Goal: Task Accomplishment & Management: Use online tool/utility

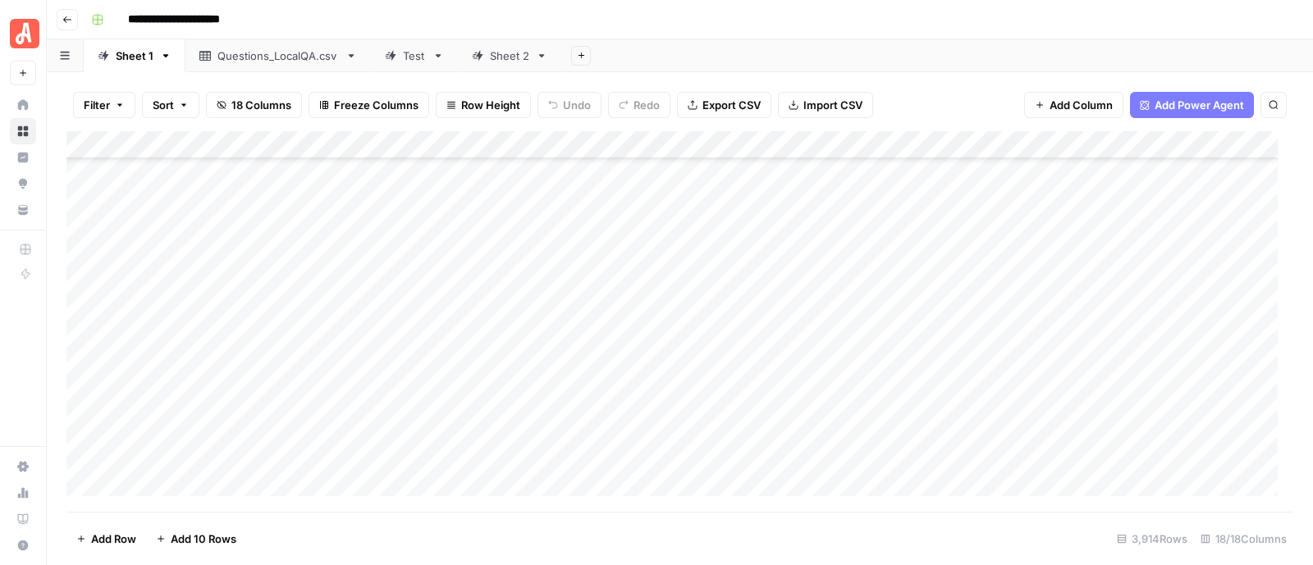
scroll to position [106558, 0]
click at [478, 64] on link "Sheet 2" at bounding box center [509, 55] width 103 height 33
click at [863, 259] on div "Add Column" at bounding box center [679, 321] width 1227 height 381
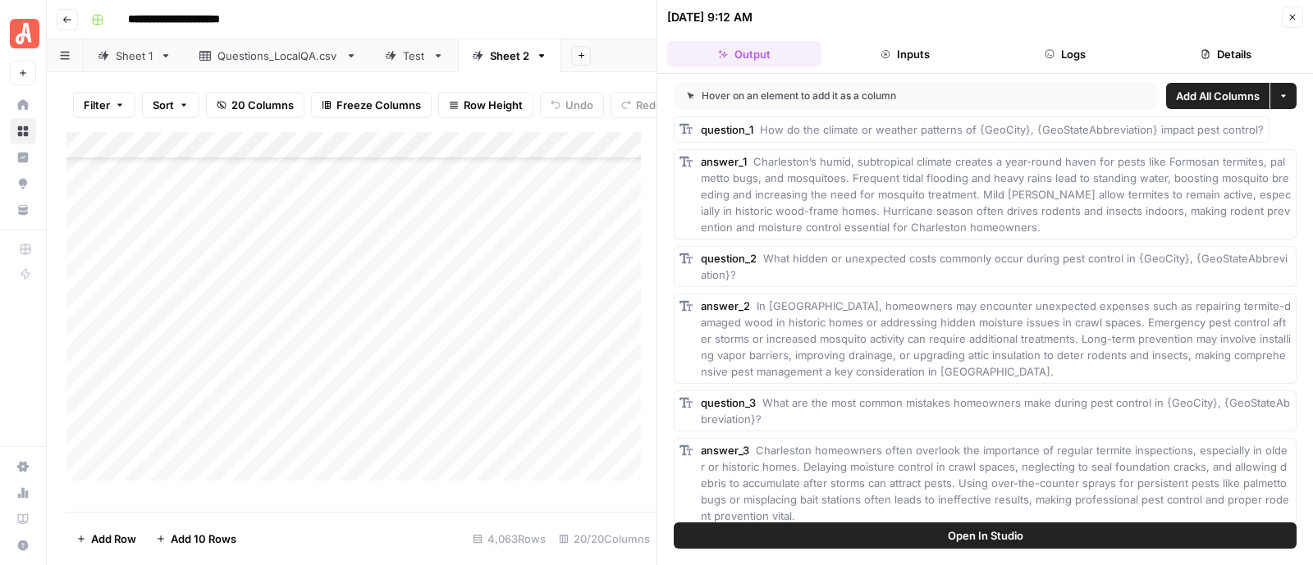
click at [1290, 15] on icon "button" at bounding box center [1293, 18] width 6 height 6
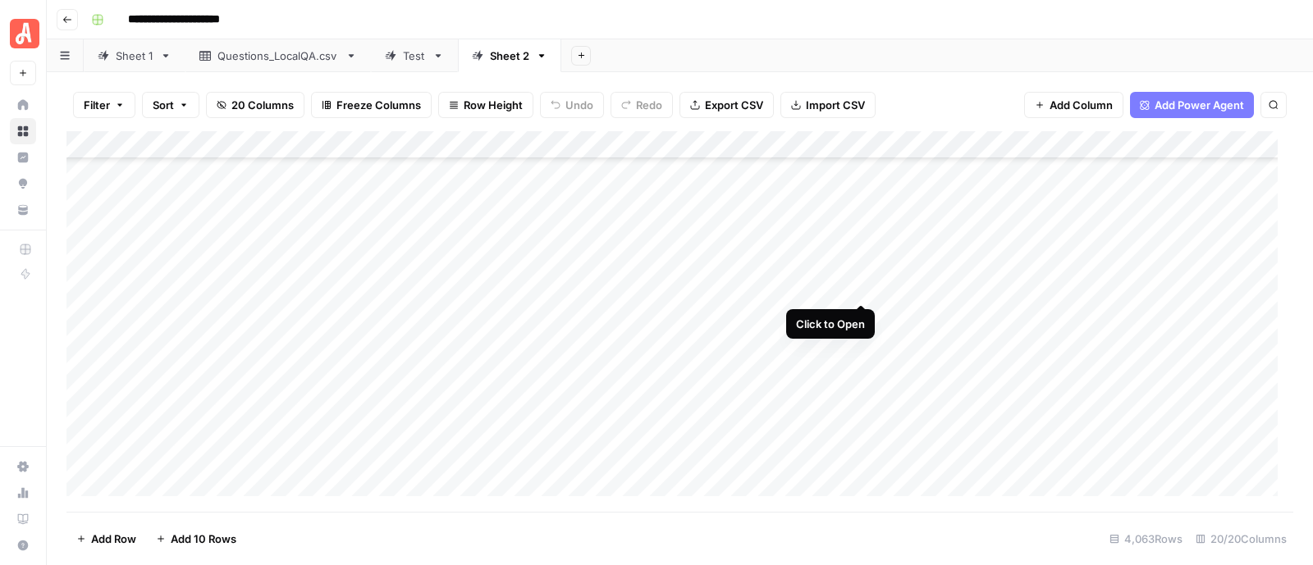
click at [863, 287] on div "Add Column" at bounding box center [679, 321] width 1227 height 381
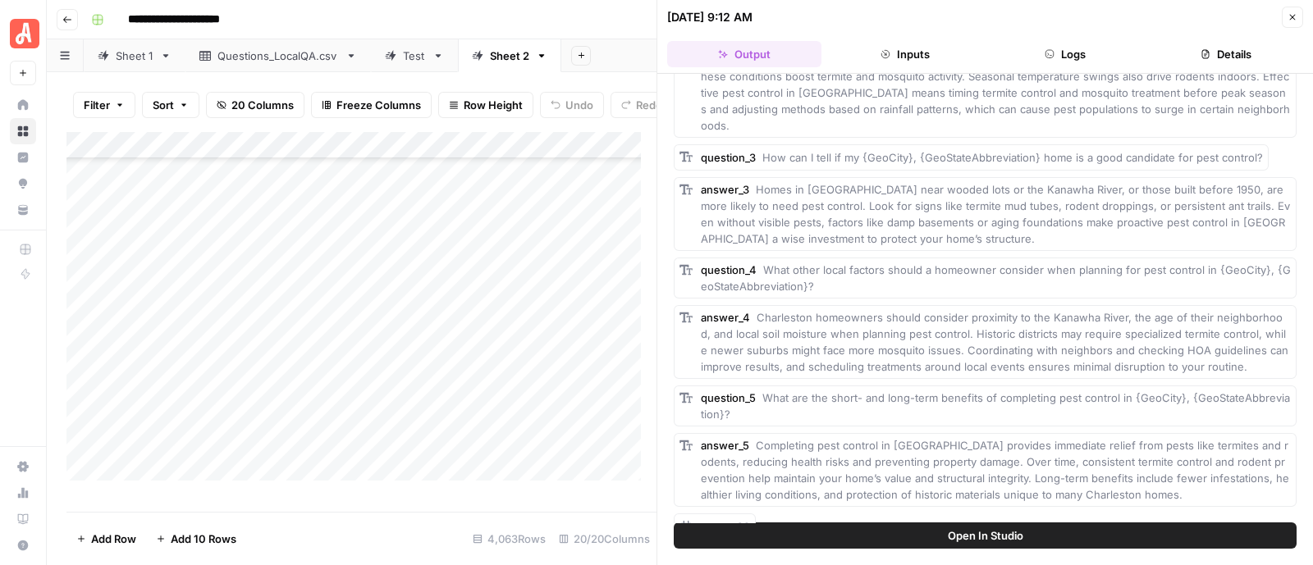
scroll to position [22, 0]
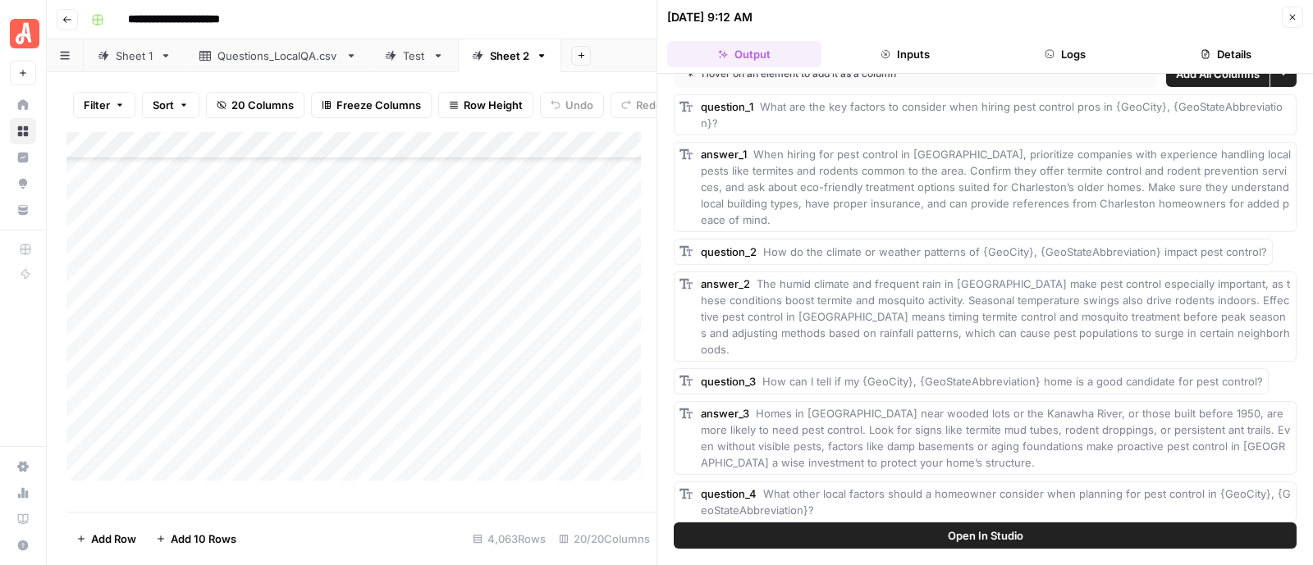
click at [1294, 16] on icon "button" at bounding box center [1293, 17] width 10 height 10
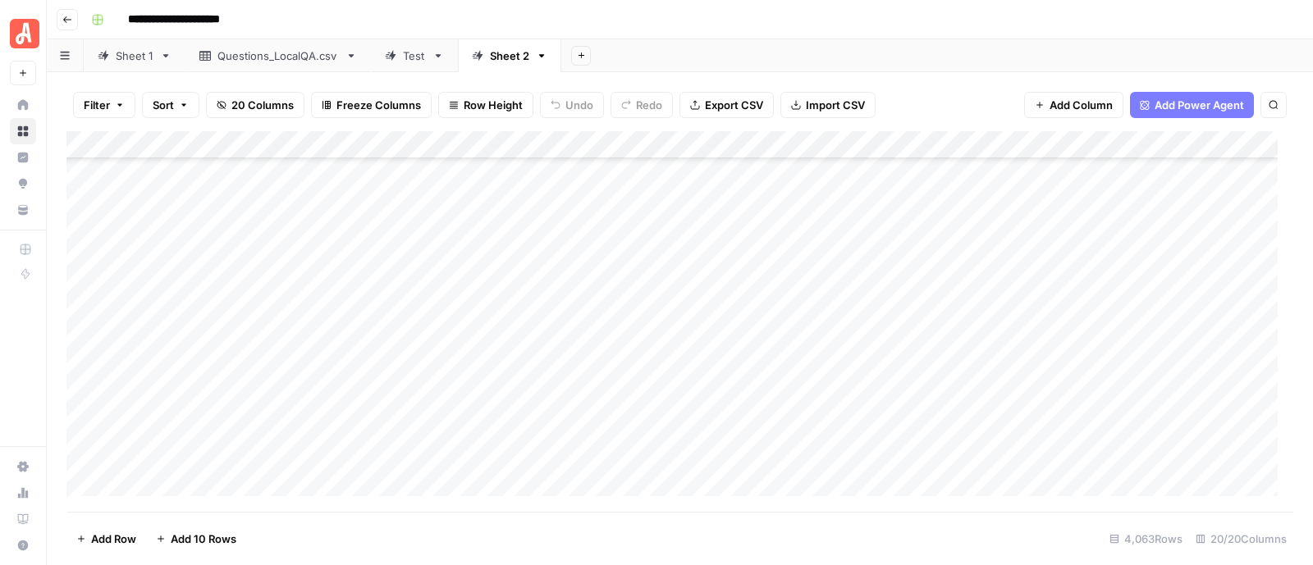
scroll to position [98546, 0]
click at [861, 313] on div "Add Column" at bounding box center [679, 321] width 1227 height 381
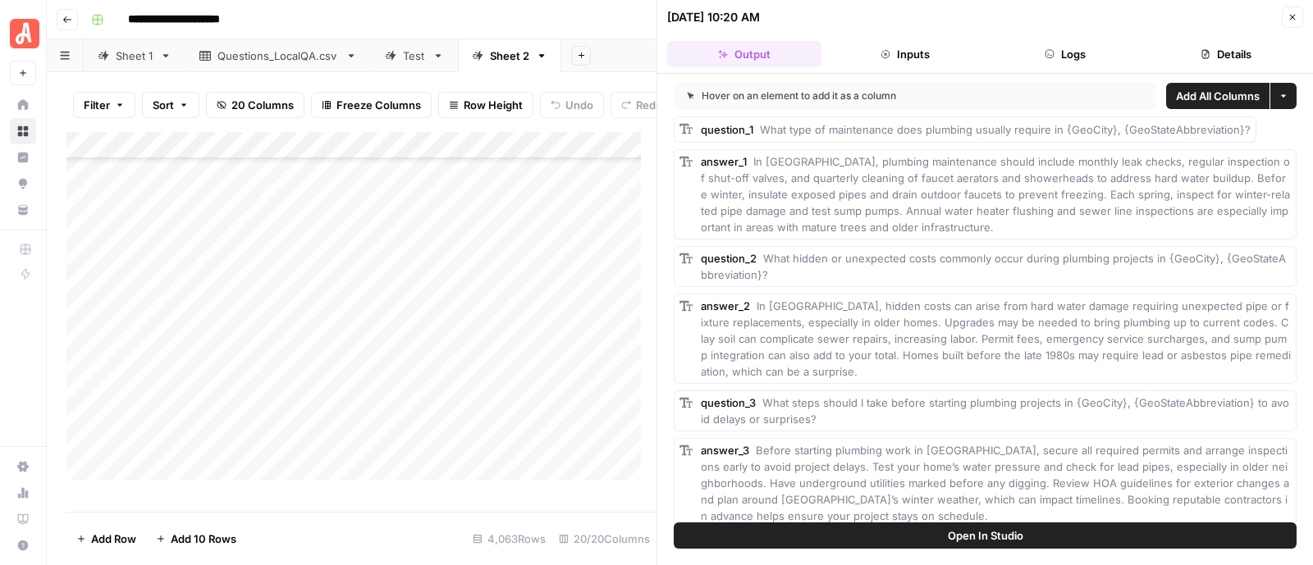
drag, startPoint x: 1296, startPoint y: 190, endPoint x: 1295, endPoint y: 225, distance: 34.5
click at [1295, 225] on div "Hover on an element to add it as a column Add All Columns More options question…" at bounding box center [985, 298] width 656 height 449
click at [1187, 288] on div "question_1 What type of maintenance does plumbing usually require in {GeoCity},…" at bounding box center [985, 484] width 623 height 734
click at [1296, 25] on button "Close" at bounding box center [1292, 17] width 21 height 21
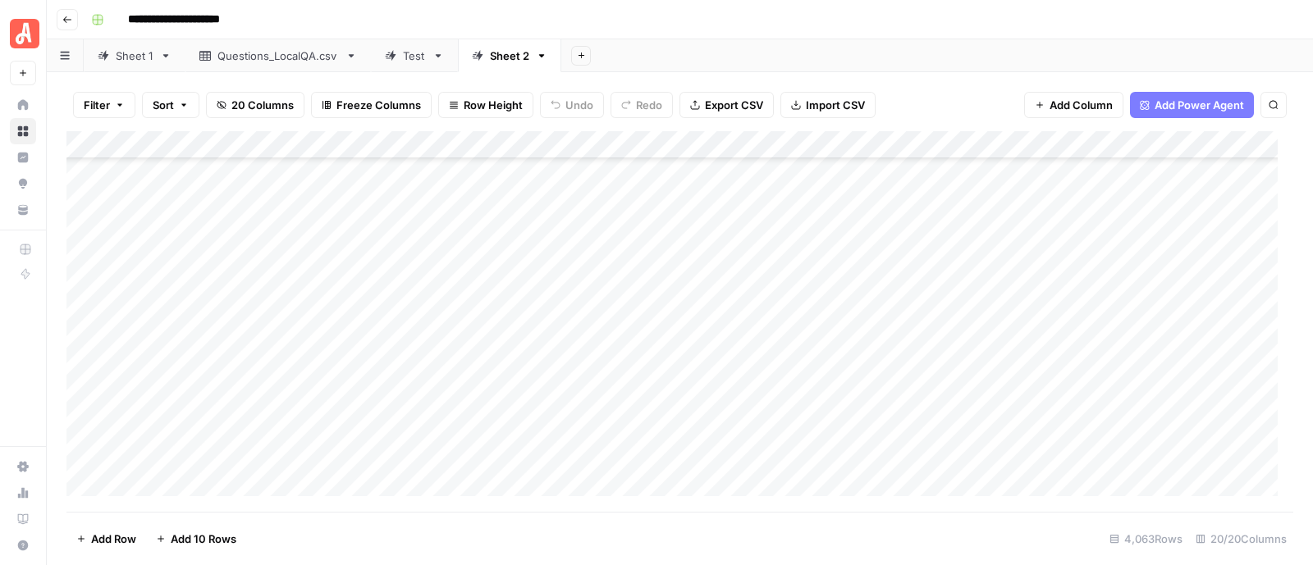
scroll to position [99203, 0]
click at [863, 245] on div "Add Column" at bounding box center [679, 321] width 1227 height 381
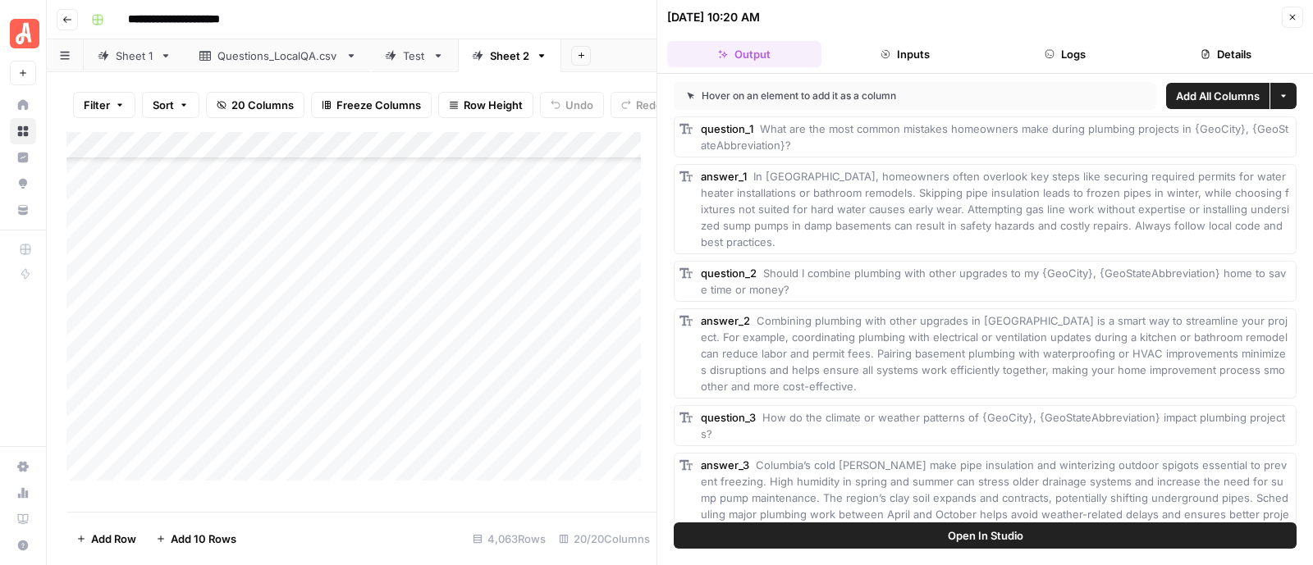
click at [1293, 18] on icon "button" at bounding box center [1293, 17] width 10 height 10
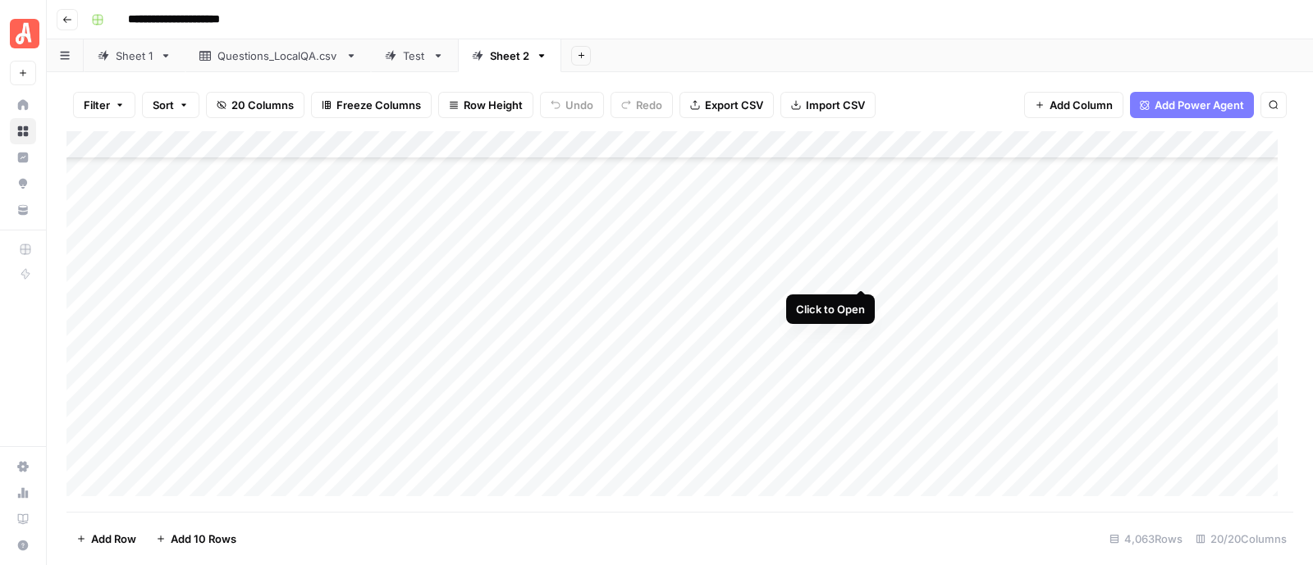
click at [865, 272] on div "Add Column" at bounding box center [679, 321] width 1227 height 381
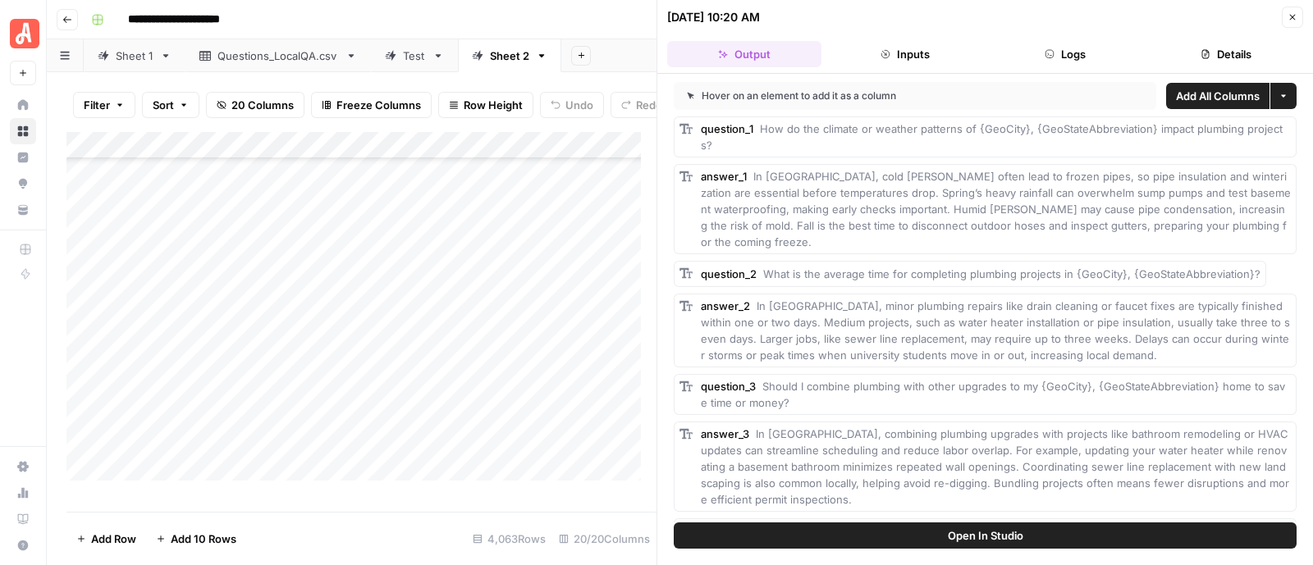
click at [1293, 15] on icon "button" at bounding box center [1293, 18] width 6 height 6
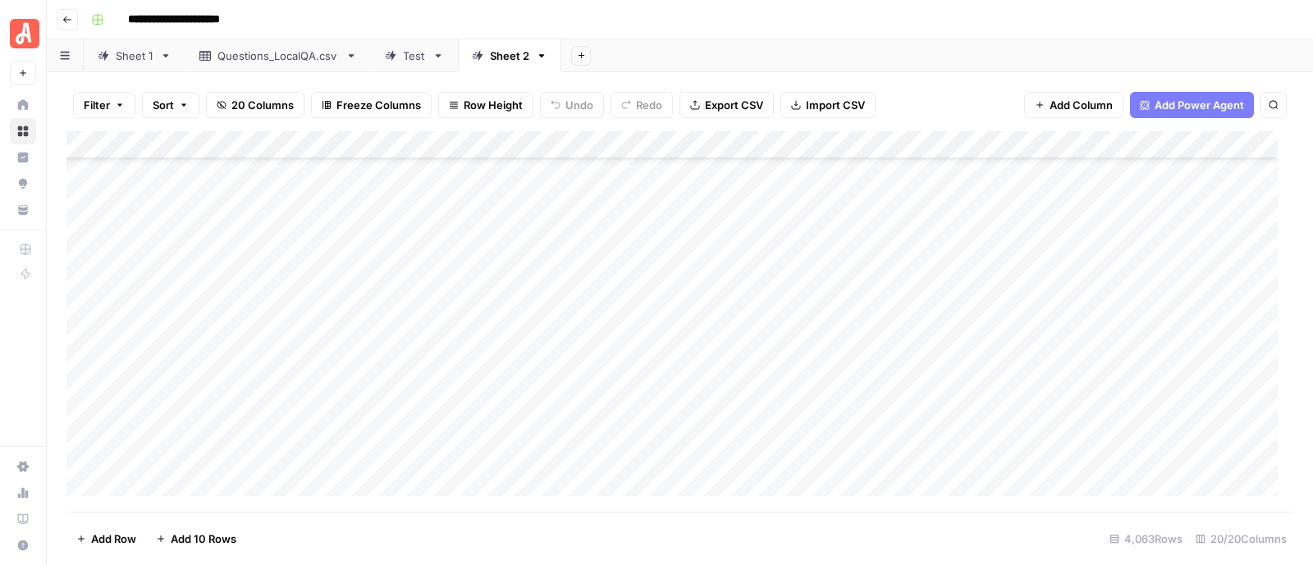
scroll to position [113055, 0]
click at [858, 396] on div "Add Column" at bounding box center [679, 321] width 1227 height 381
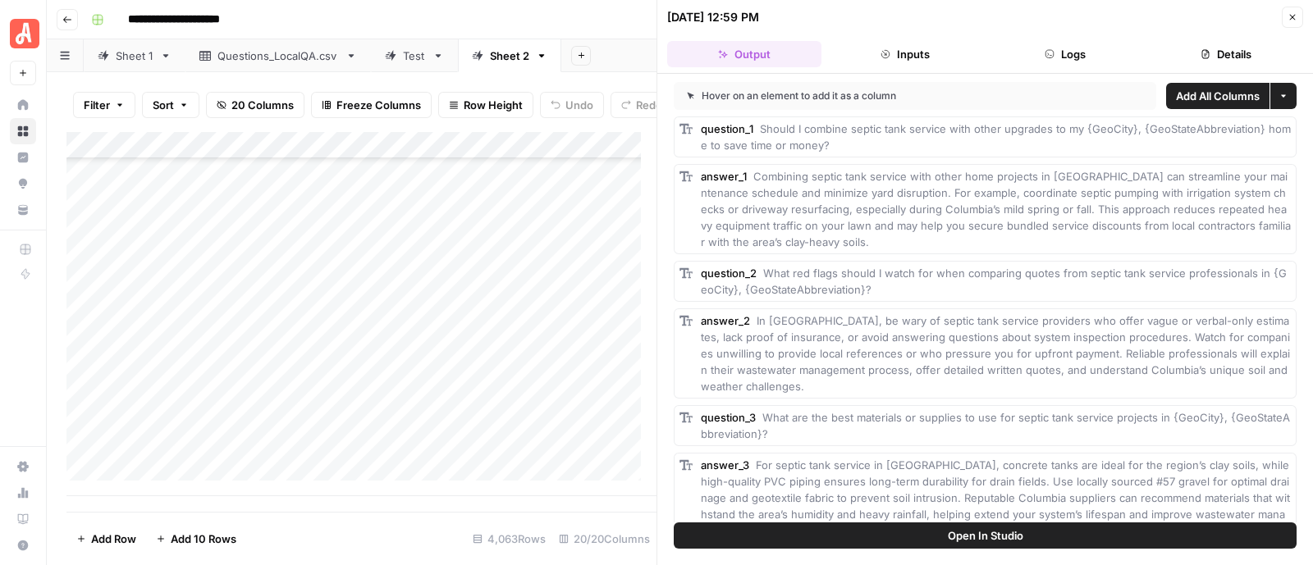
click at [1293, 19] on icon "button" at bounding box center [1293, 17] width 10 height 10
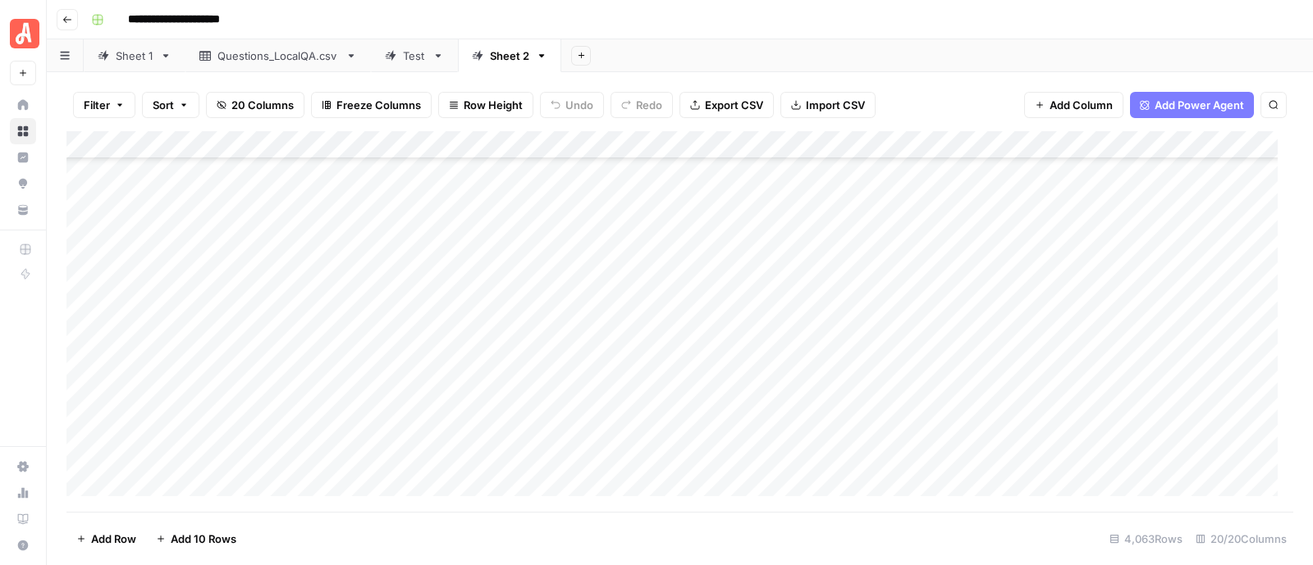
scroll to position [113055, 0]
click at [859, 452] on div "Add Column" at bounding box center [679, 321] width 1227 height 381
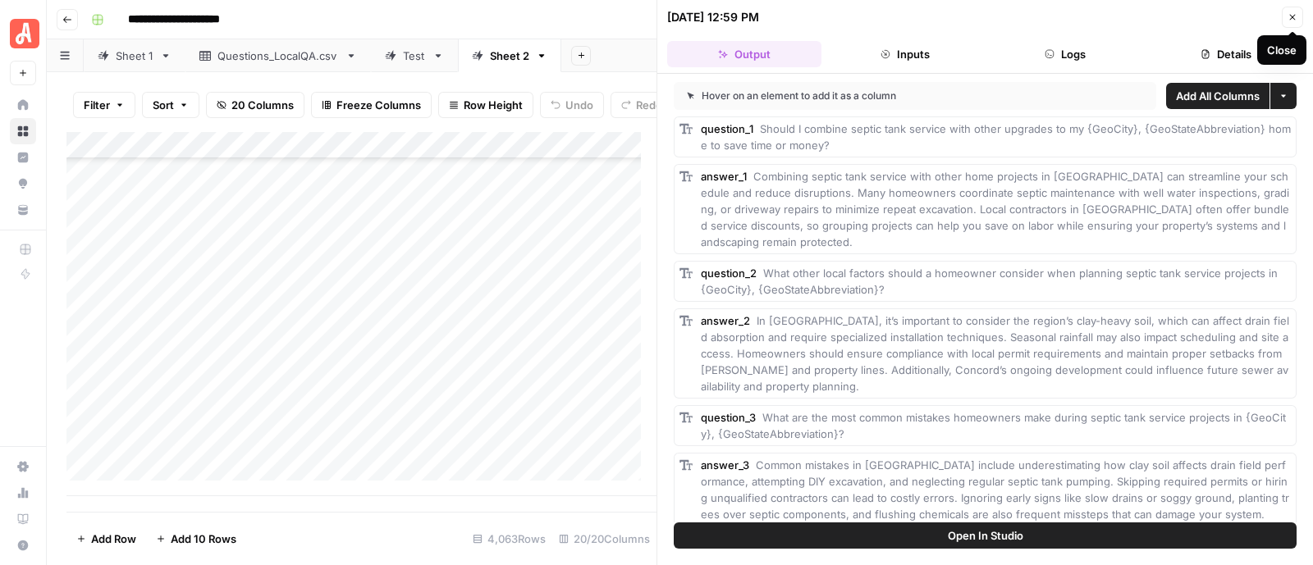
click at [1296, 16] on icon "button" at bounding box center [1293, 17] width 10 height 10
